Goal: Transaction & Acquisition: Purchase product/service

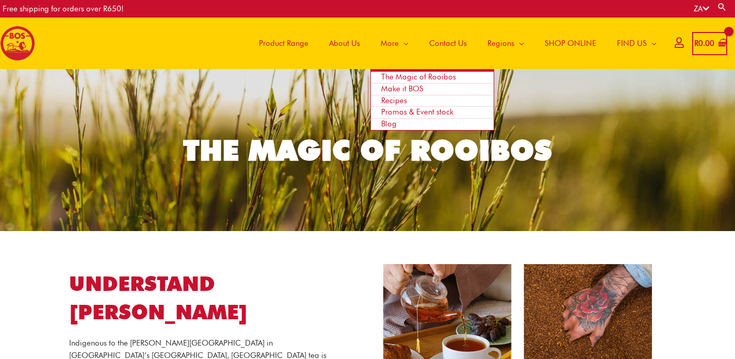
click at [392, 99] on span "Recipes" at bounding box center [394, 100] width 26 height 9
click at [400, 101] on span "Recipes" at bounding box center [394, 100] width 26 height 9
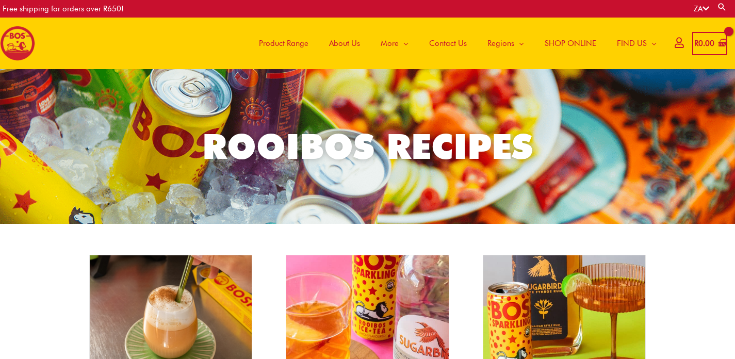
click at [575, 40] on span "SHOP ONLINE" at bounding box center [571, 43] width 52 height 31
